Goal: Navigation & Orientation: Find specific page/section

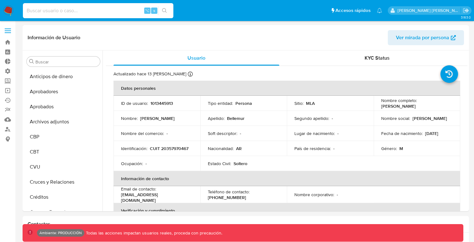
select select "10"
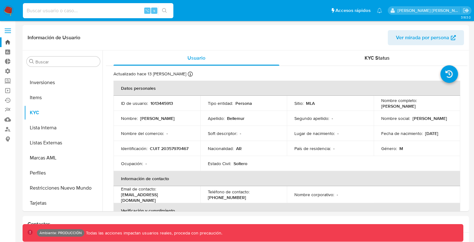
click at [7, 41] on link "Bandeja" at bounding box center [37, 42] width 75 height 10
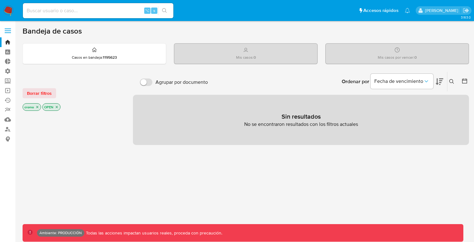
click at [39, 106] on icon "close-filter" at bounding box center [37, 107] width 4 height 4
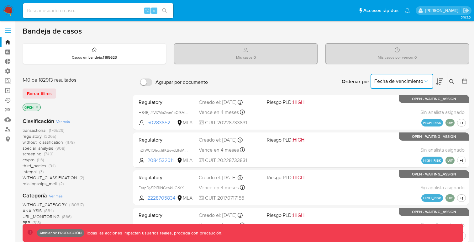
click at [424, 79] on icon "Ordenar por" at bounding box center [426, 81] width 6 height 6
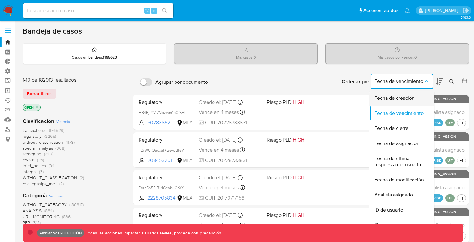
click at [404, 96] on span "Fecha de creación" at bounding box center [394, 98] width 40 height 6
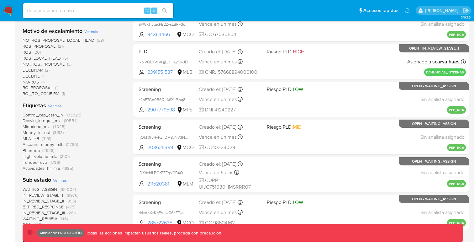
scroll to position [239, 0]
